Goal: Transaction & Acquisition: Download file/media

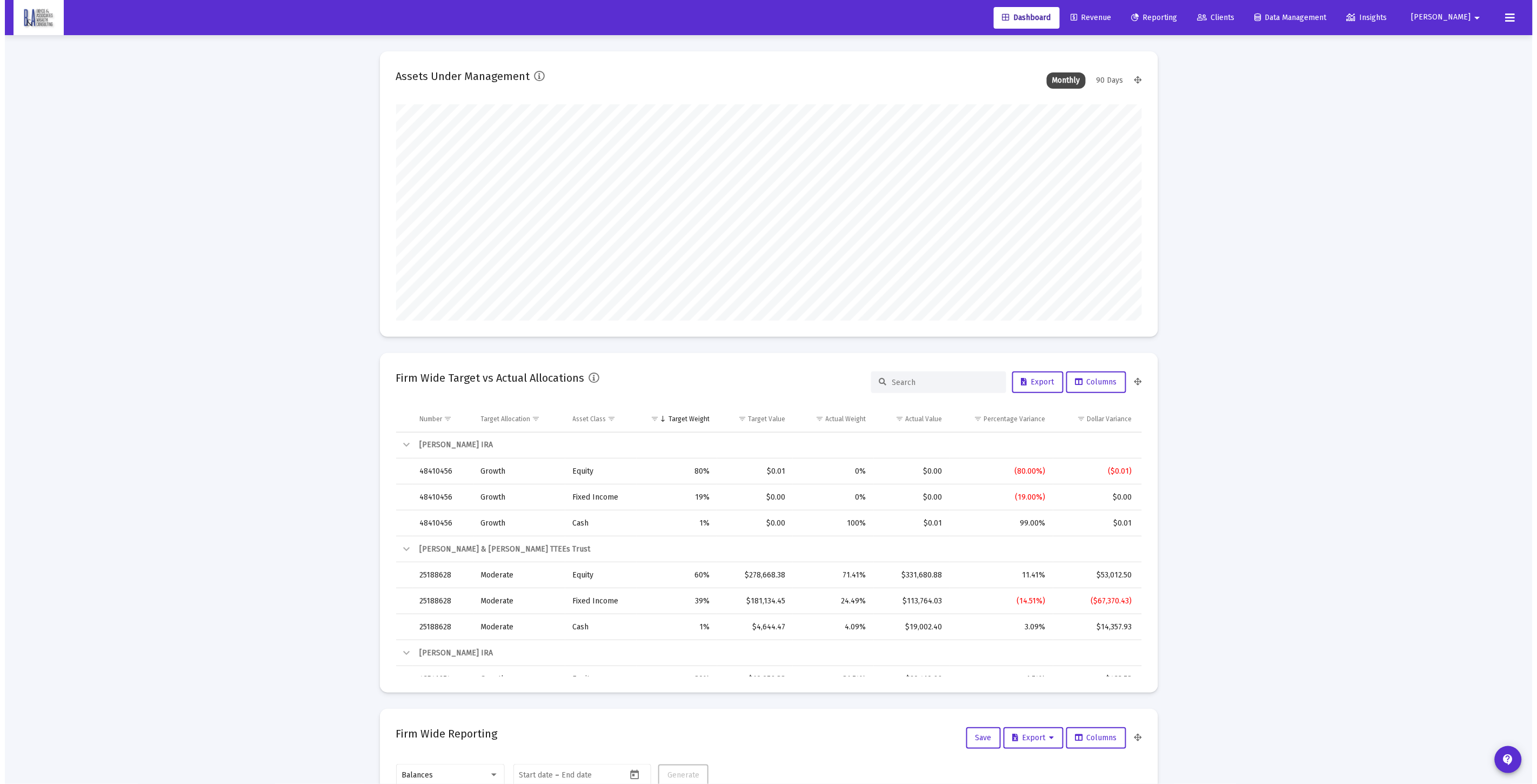
scroll to position [216, 401]
click at [1181, 21] on link "Reporting" at bounding box center [1149, 17] width 63 height 22
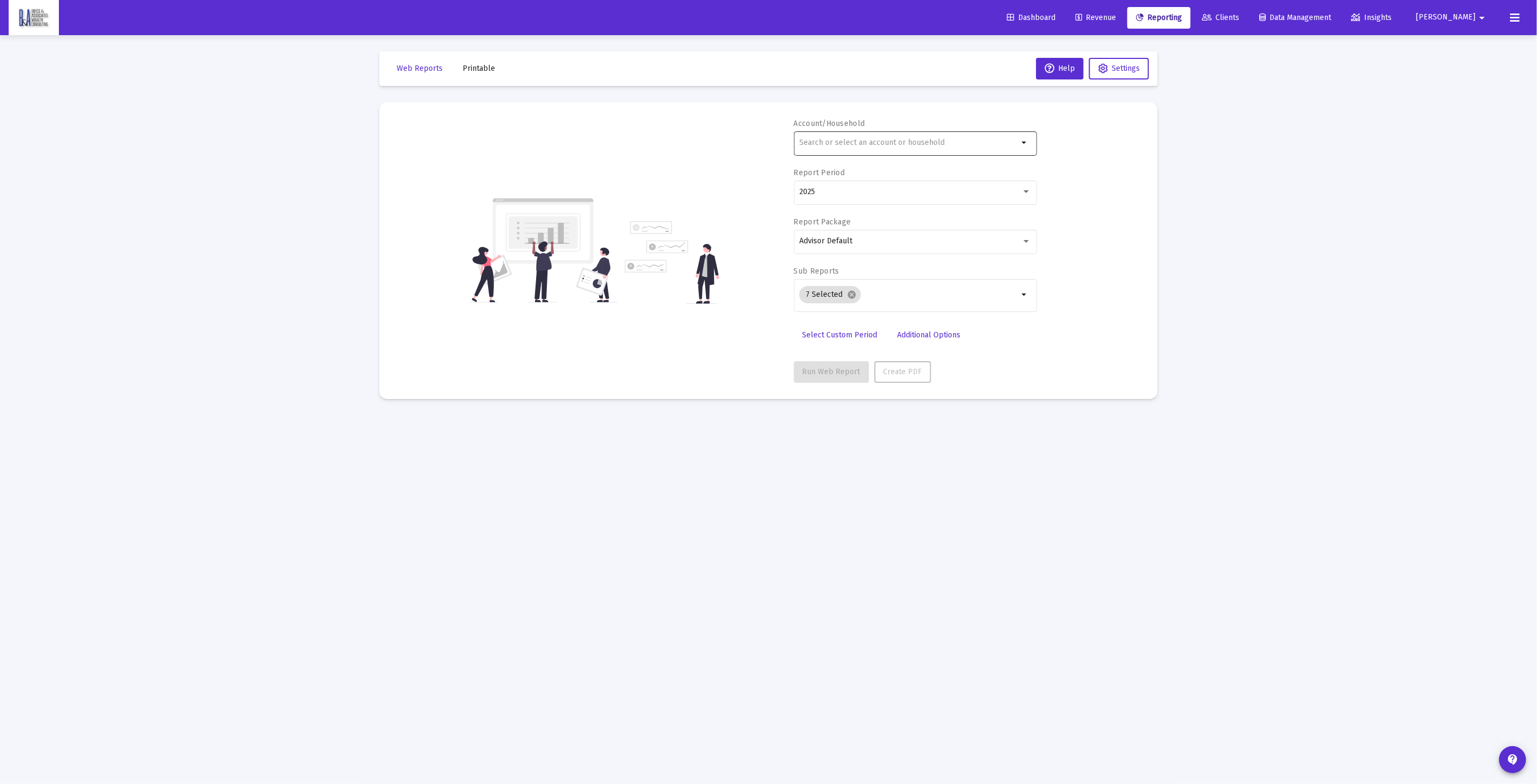
click at [895, 142] on input "text" at bounding box center [908, 142] width 219 height 8
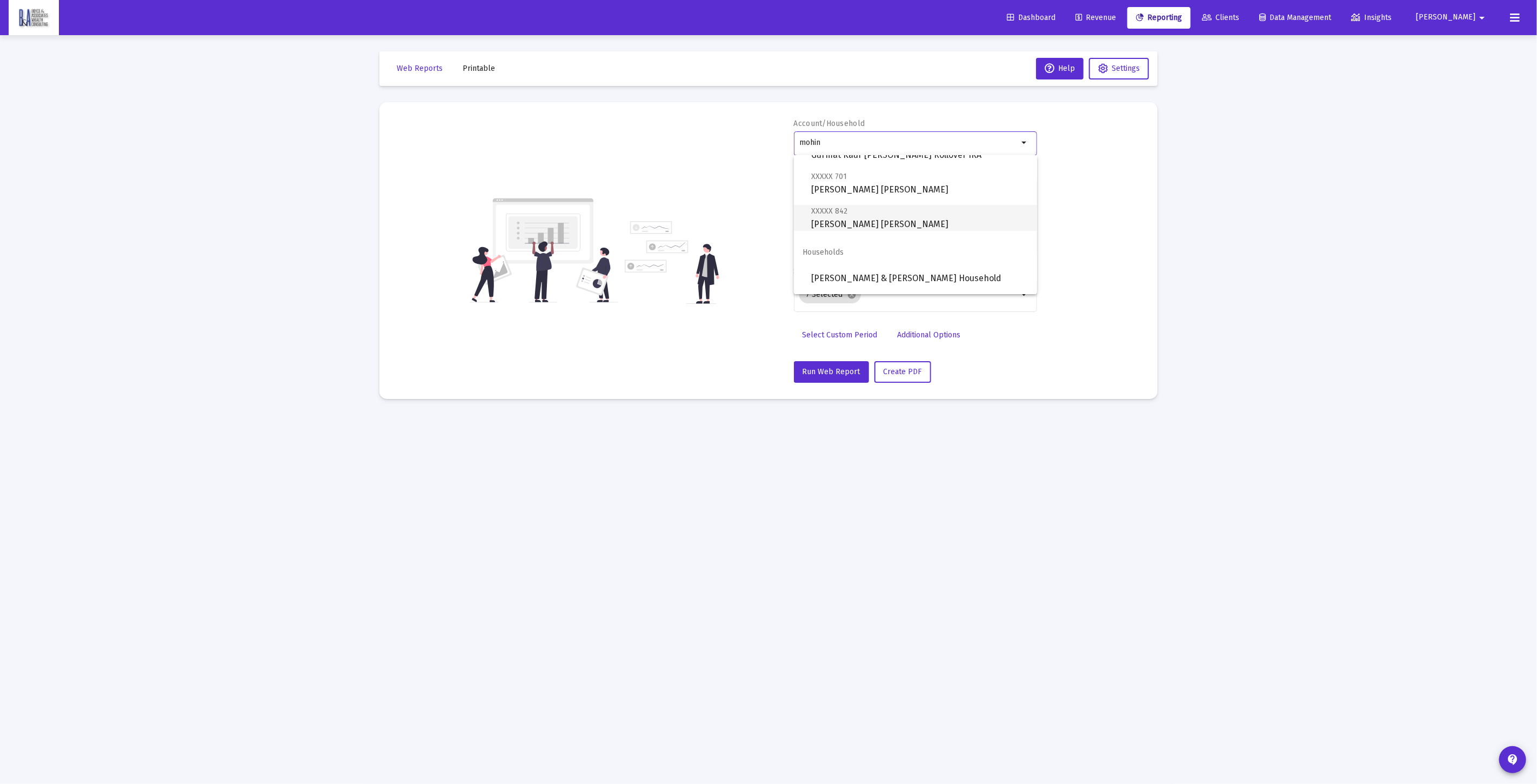
scroll to position [120, 0]
click at [915, 274] on span "[PERSON_NAME] & [PERSON_NAME] Household" at bounding box center [920, 273] width 217 height 26
type input "[PERSON_NAME] & [PERSON_NAME] Household"
click at [904, 192] on div "2025" at bounding box center [911, 192] width 222 height 8
click at [883, 160] on span "Last 12 Months" at bounding box center [911, 169] width 223 height 23
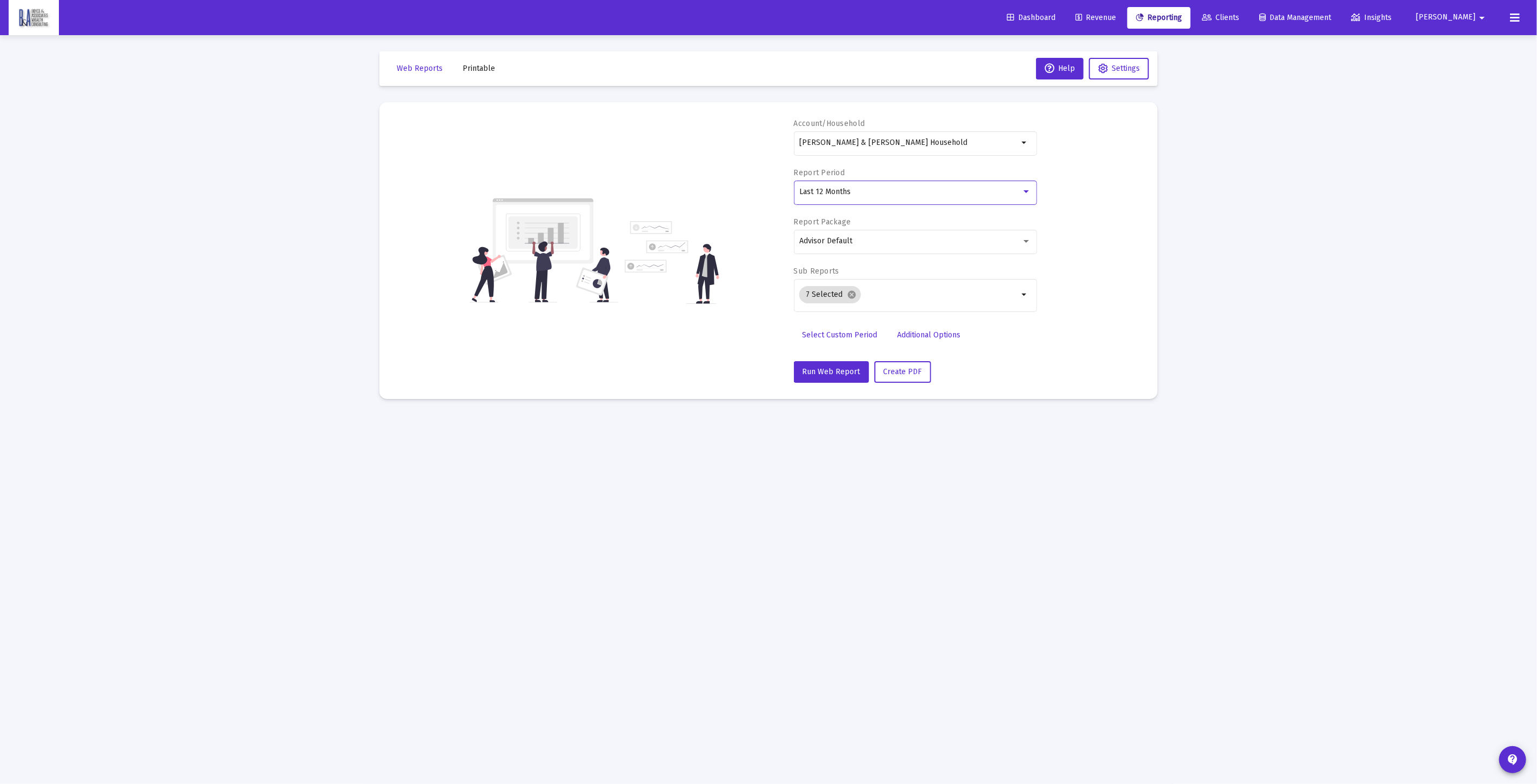
click at [1093, 210] on div "Account/[PERSON_NAME] & [PERSON_NAME] Household arrow_drop_down Report Period L…" at bounding box center [769, 250] width 746 height 265
click at [901, 292] on input "Selection" at bounding box center [942, 294] width 153 height 8
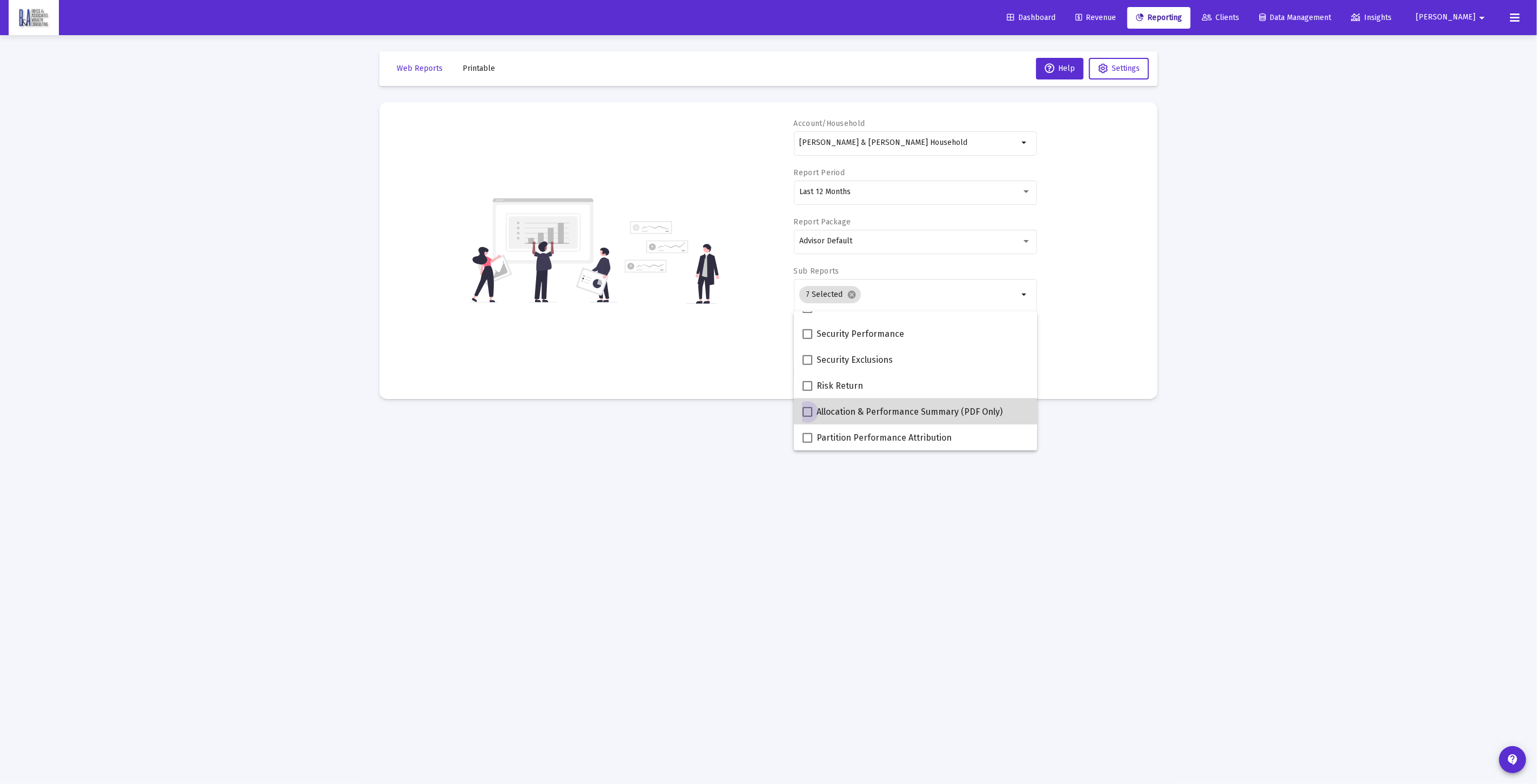
click at [945, 415] on span "Allocation & Performance Summary (PDF Only)" at bounding box center [910, 412] width 186 height 13
click at [808, 417] on input "Allocation & Performance Summary (PDF Only)" at bounding box center [807, 417] width 1 height 1
checkbox input "true"
click at [1197, 363] on div "Loading... Web Reports Printable Help Settings Account/[PERSON_NAME] & [PERSON_…" at bounding box center [768, 392] width 1537 height 784
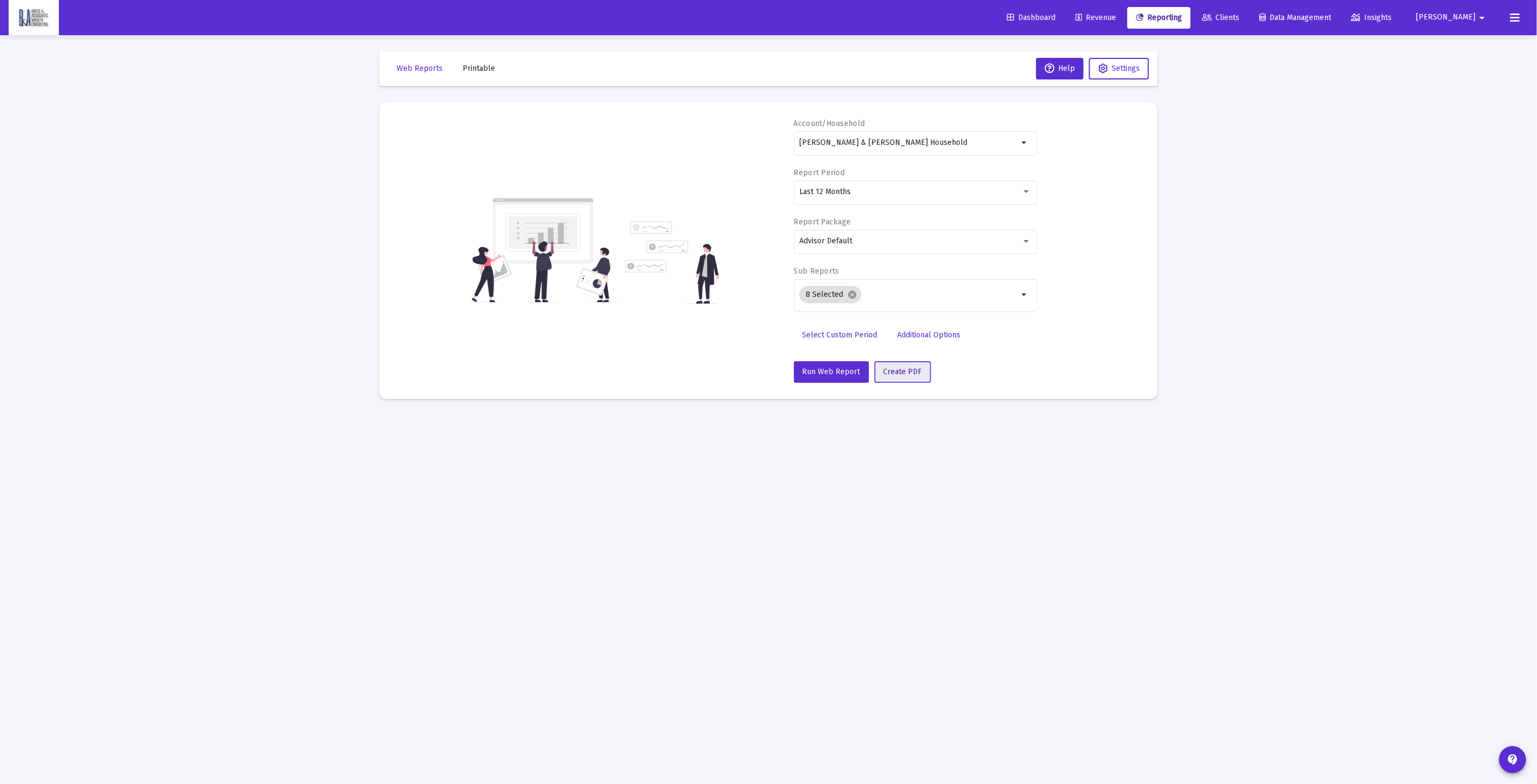
click at [915, 372] on span "Create PDF" at bounding box center [903, 371] width 38 height 9
click at [820, 757] on span "View Reports" at bounding box center [831, 758] width 46 height 9
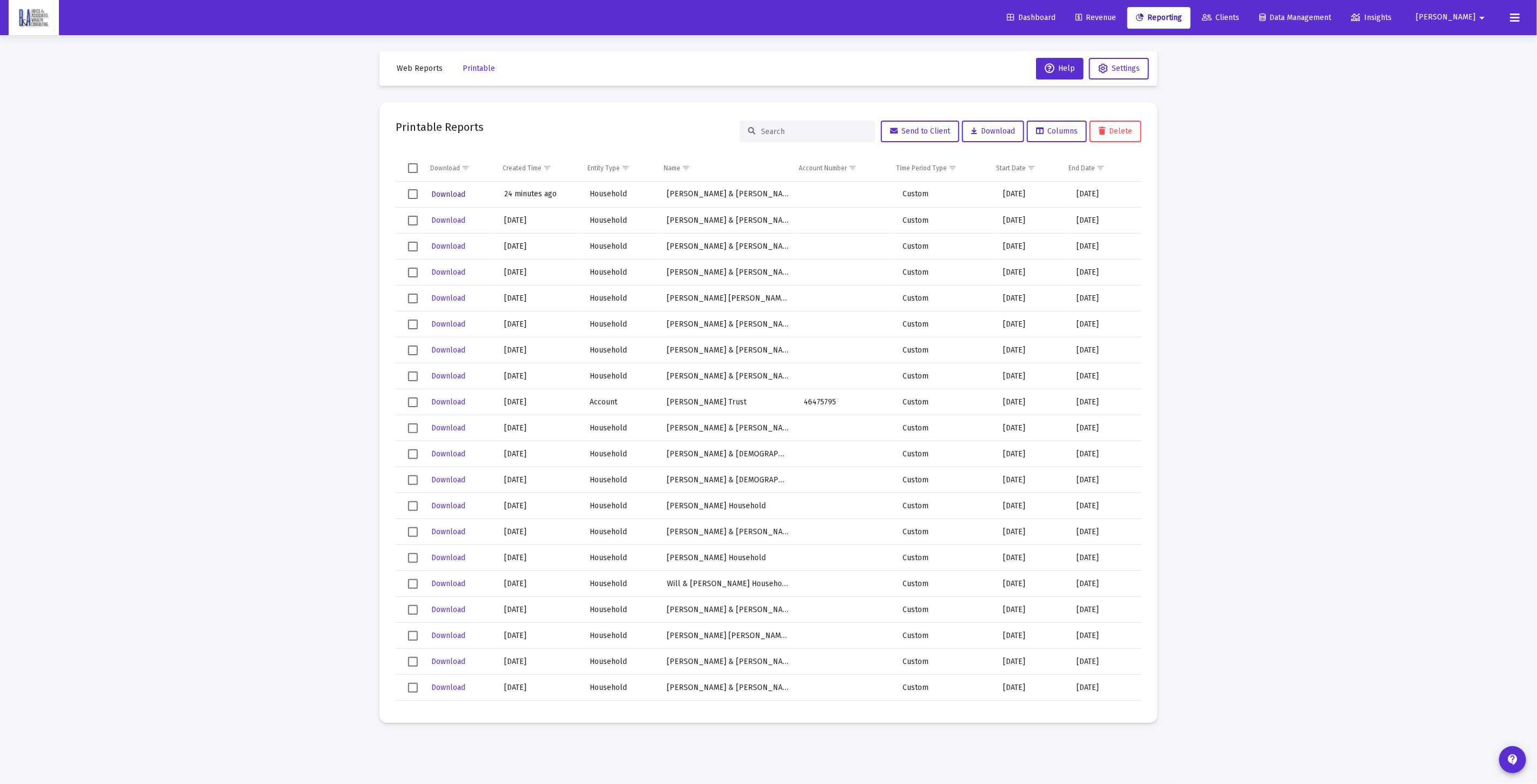
click at [456, 193] on span "Download" at bounding box center [449, 194] width 34 height 9
